Goal: Navigation & Orientation: Find specific page/section

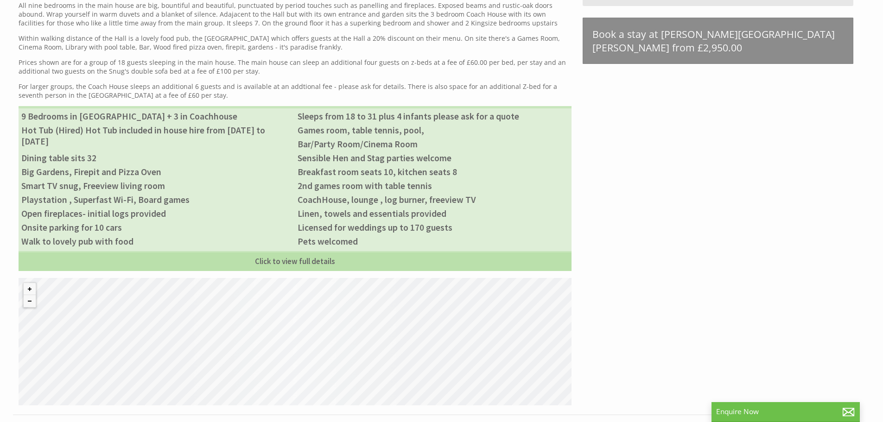
scroll to position [649, 0]
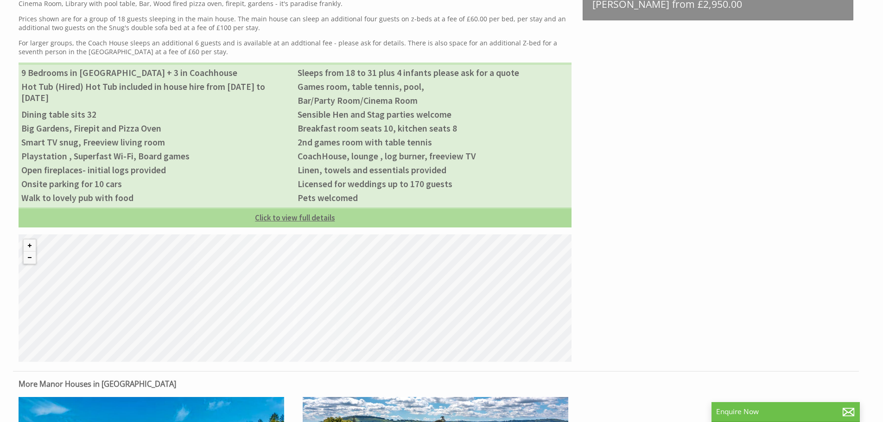
click at [318, 221] on link "Click to view full details" at bounding box center [295, 218] width 553 height 20
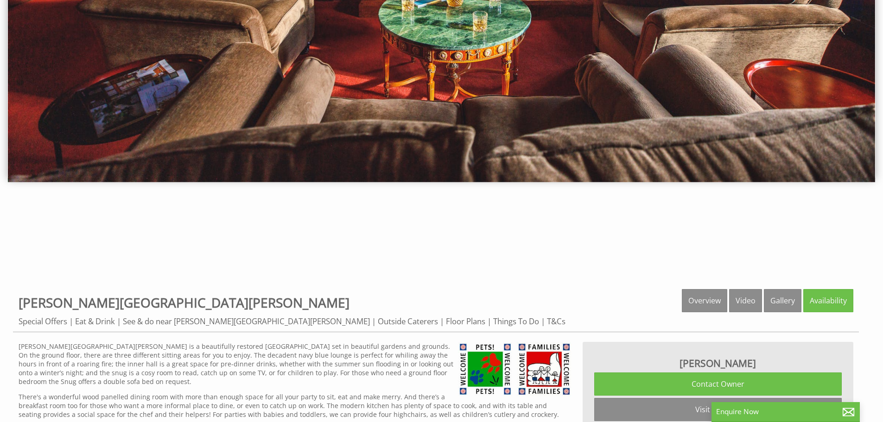
scroll to position [185, 0]
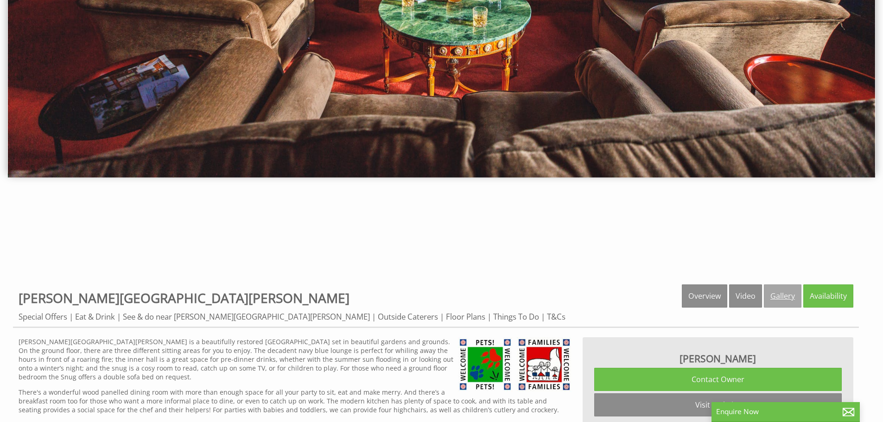
click at [781, 300] on link "Gallery" at bounding box center [783, 296] width 38 height 23
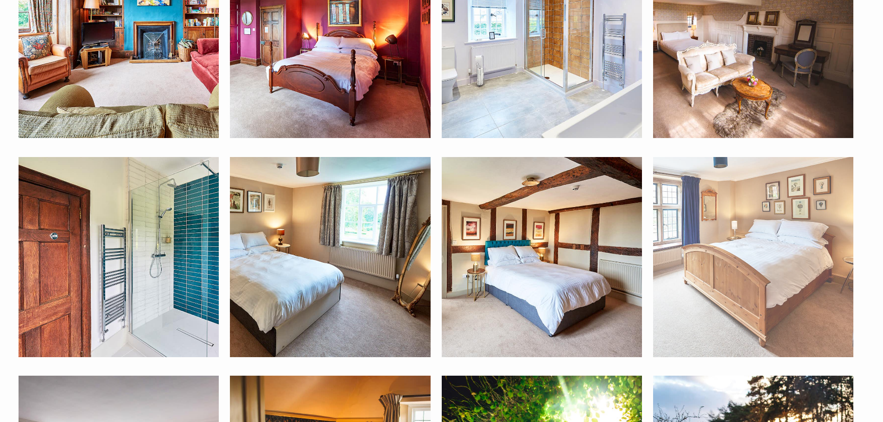
scroll to position [1484, 0]
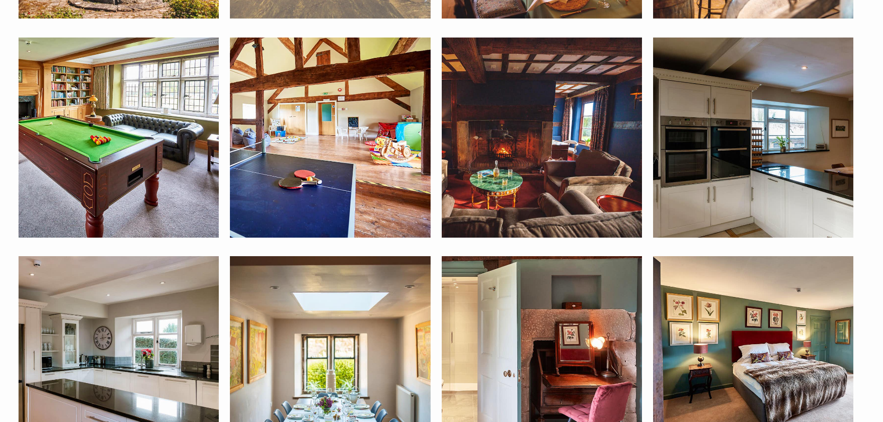
scroll to position [603, 0]
